Goal: Use online tool/utility: Utilize a website feature to perform a specific function

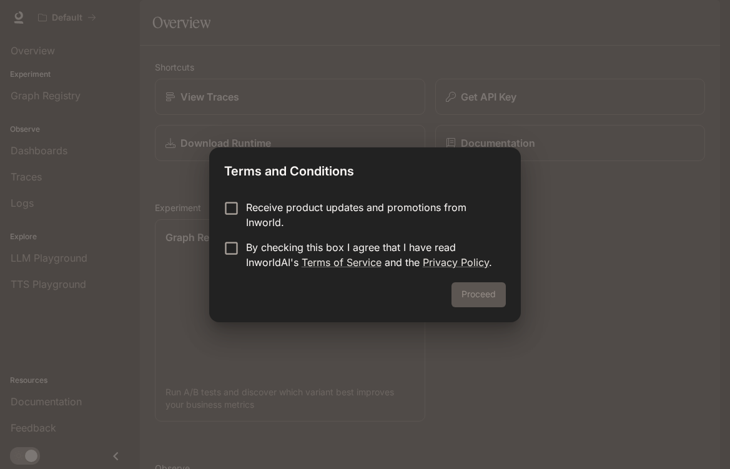
click at [246, 250] on p "By checking this box I agree that I have read InworldAI's Terms of Service and …" at bounding box center [371, 255] width 250 height 30
click at [480, 305] on button "Proceed" at bounding box center [479, 294] width 54 height 25
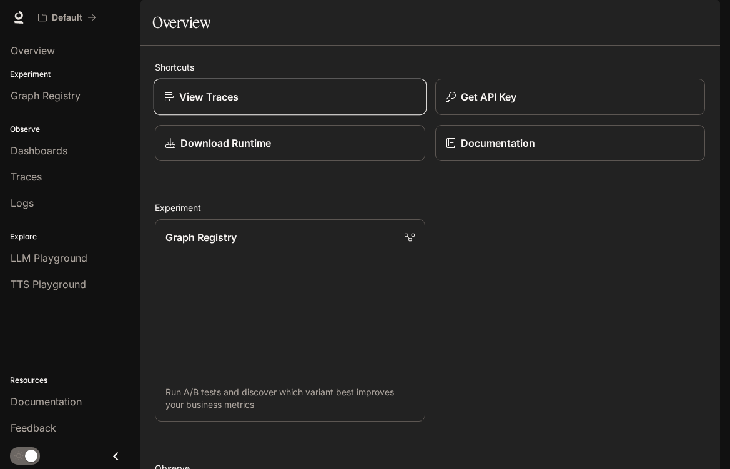
click at [285, 116] on link "View Traces" at bounding box center [290, 97] width 273 height 37
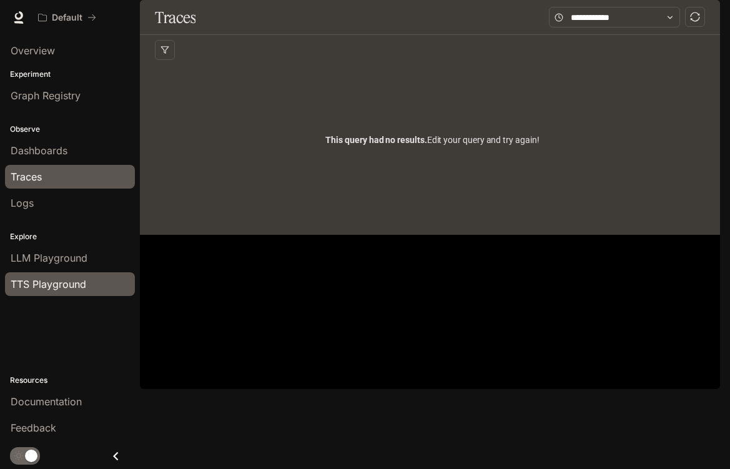
click at [40, 281] on span "TTS Playground" at bounding box center [49, 284] width 76 height 15
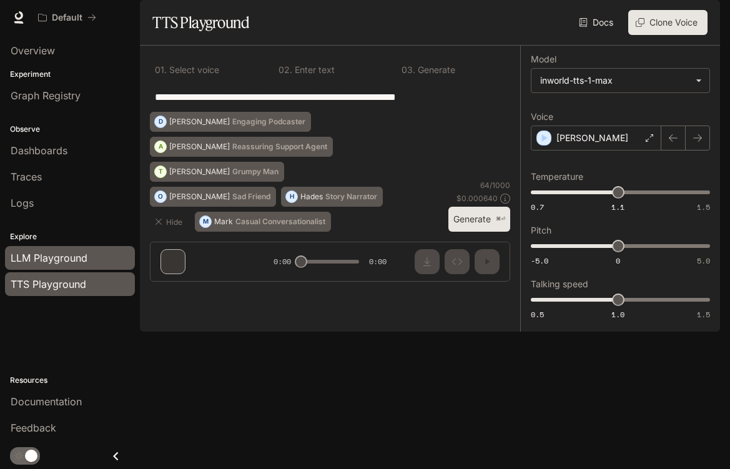
click at [104, 260] on div "LLM Playground" at bounding box center [70, 257] width 119 height 15
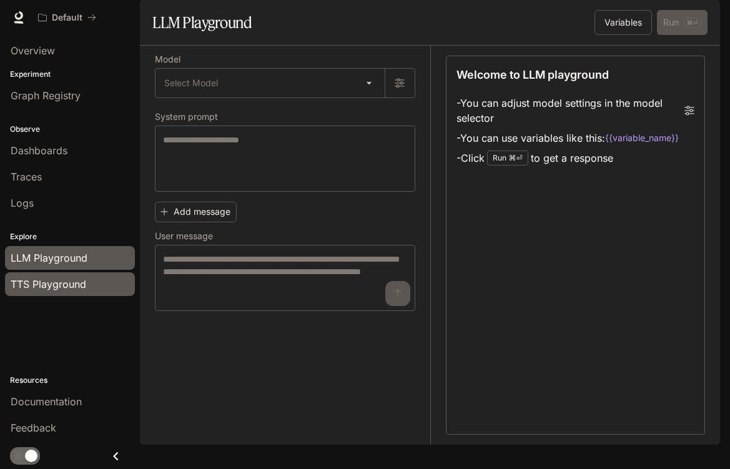
click at [87, 277] on div "TTS Playground" at bounding box center [70, 284] width 119 height 15
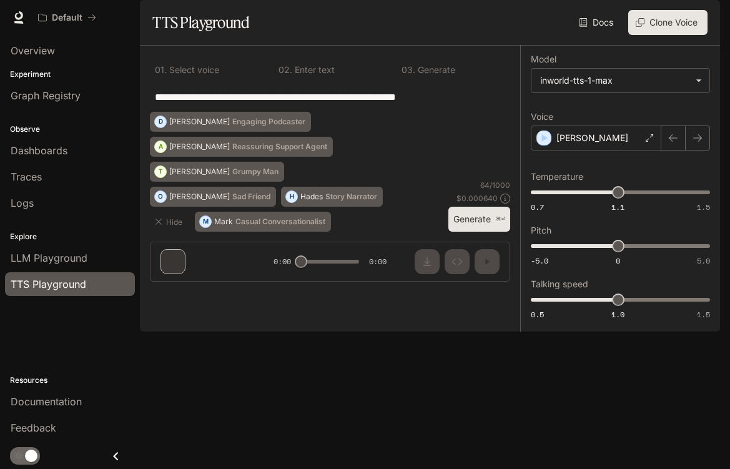
click at [235, 104] on textarea "**********" at bounding box center [330, 97] width 350 height 14
drag, startPoint x: 465, startPoint y: 133, endPoint x: 154, endPoint y: 132, distance: 311.1
click at [154, 112] on div "**********" at bounding box center [330, 97] width 360 height 30
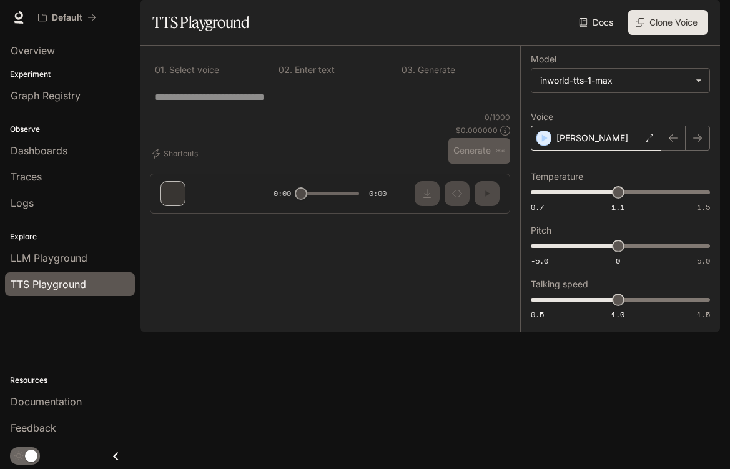
click at [633, 151] on div "[PERSON_NAME]" at bounding box center [596, 138] width 131 height 25
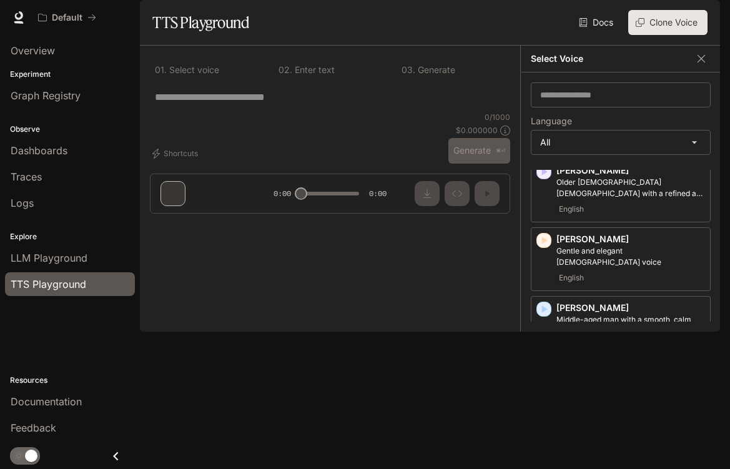
scroll to position [314, 0]
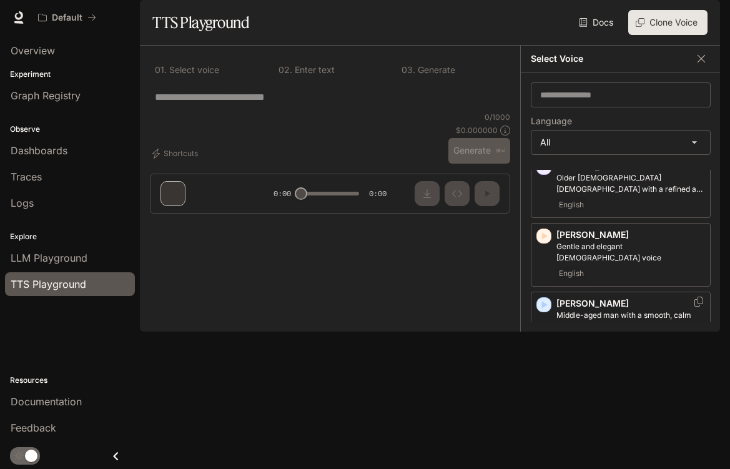
click at [551, 312] on div "button" at bounding box center [544, 304] width 15 height 15
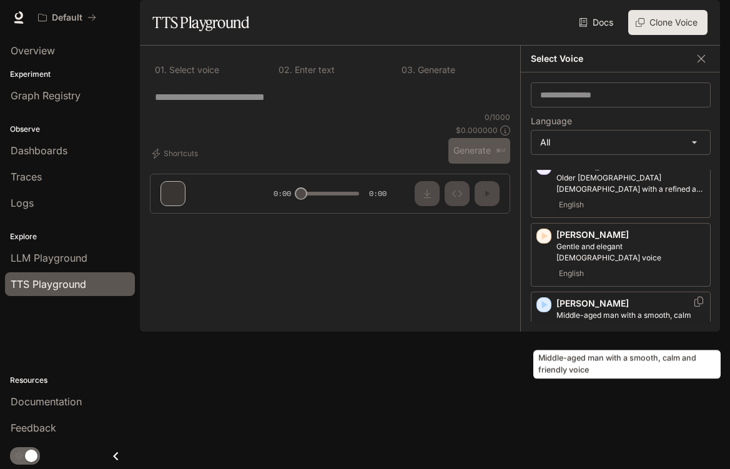
click at [567, 324] on p "Middle-aged man with a smooth, calm and friendly voice" at bounding box center [631, 321] width 149 height 22
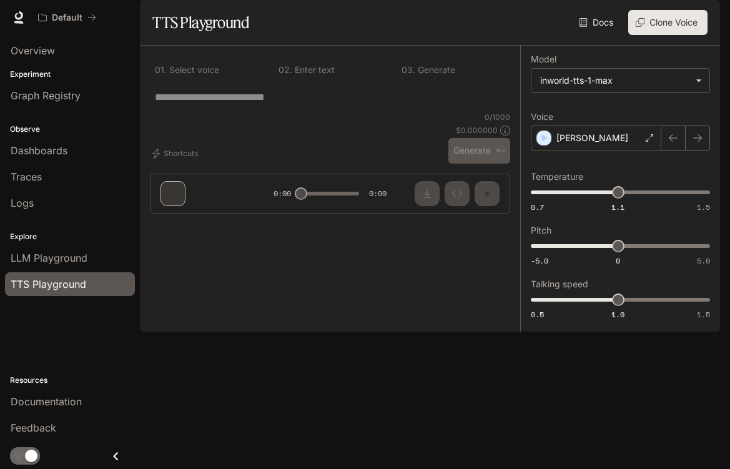
click at [448, 112] on div "* ​" at bounding box center [330, 97] width 360 height 30
click at [335, 112] on div "* ​" at bounding box center [330, 97] width 360 height 30
click at [285, 104] on textarea at bounding box center [330, 97] width 350 height 14
click at [595, 35] on link "Docs" at bounding box center [598, 22] width 42 height 25
